Goal: Find specific page/section: Find specific page/section

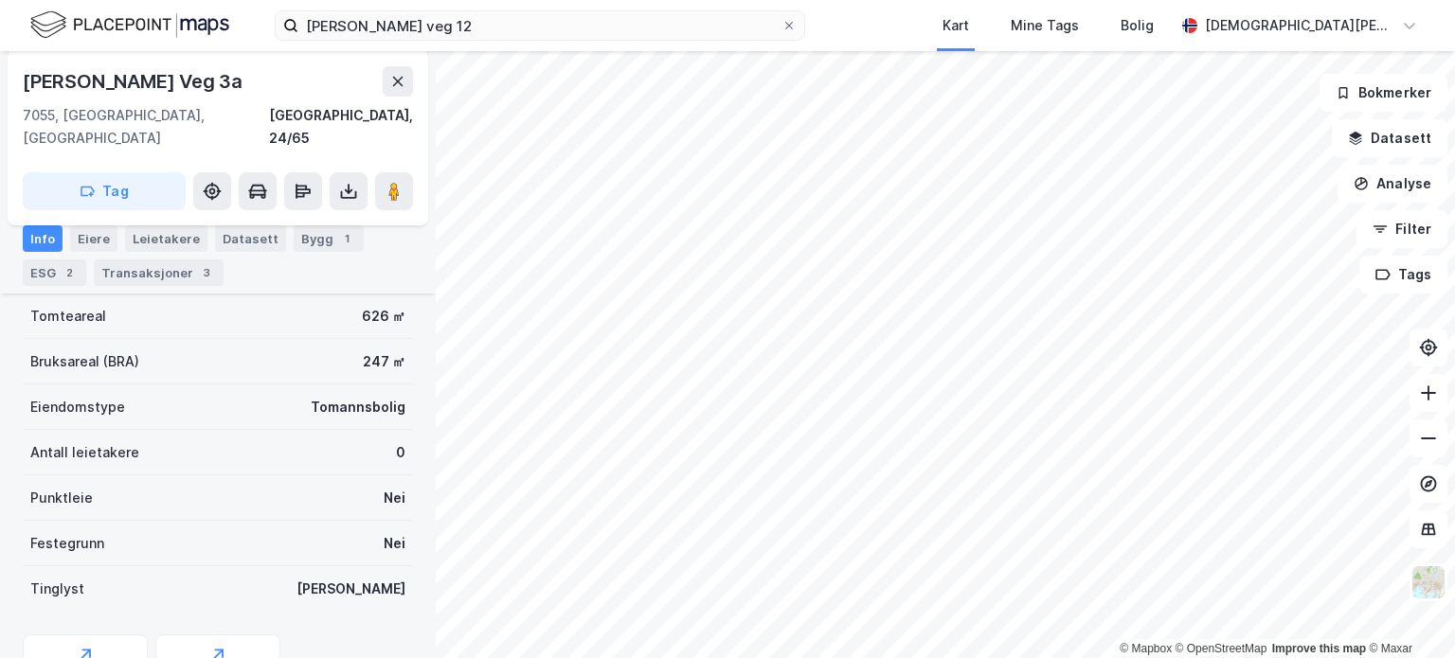
scroll to position [238, 0]
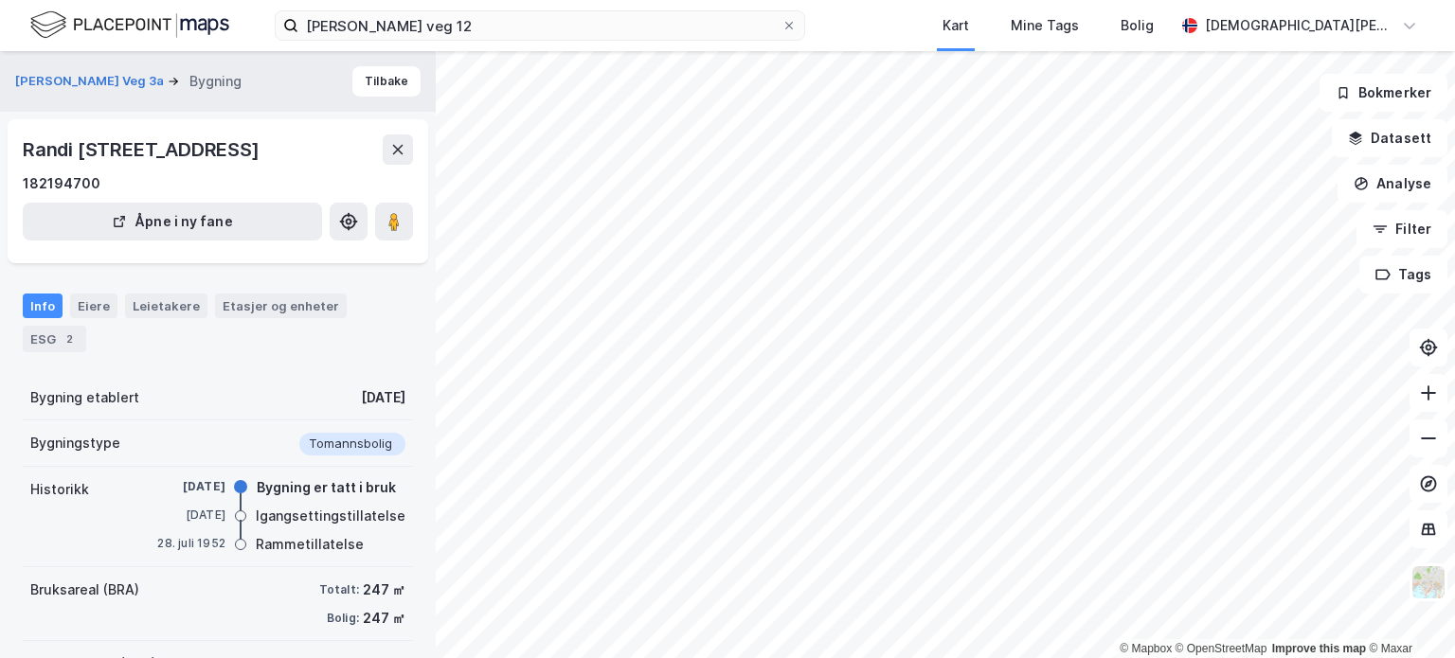
scroll to position [220, 0]
